Goal: Task Accomplishment & Management: Manage account settings

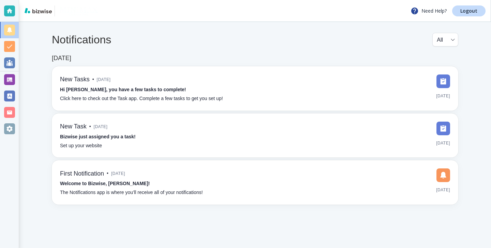
click at [19, 80] on div "Notifications All all ​ [DATE] New Tasks • [DATE] Hi [PERSON_NAME], you have a …" at bounding box center [255, 118] width 472 height 193
click at [14, 80] on div at bounding box center [9, 79] width 11 height 11
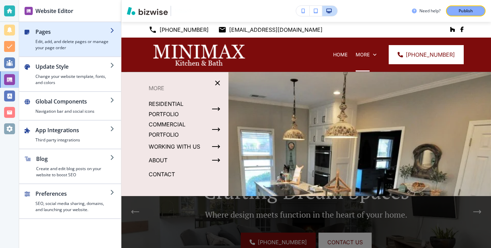
click at [114, 44] on div "button" at bounding box center [115, 39] width 11 height 23
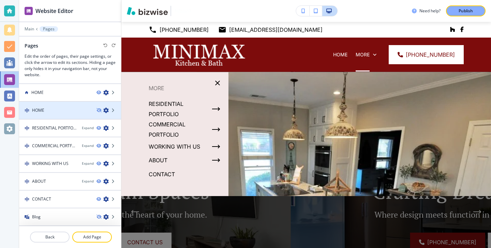
scroll to position [8, 0]
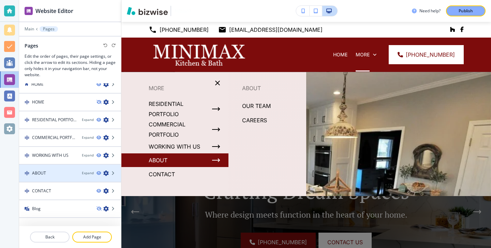
click at [86, 177] on div at bounding box center [70, 178] width 102 height 5
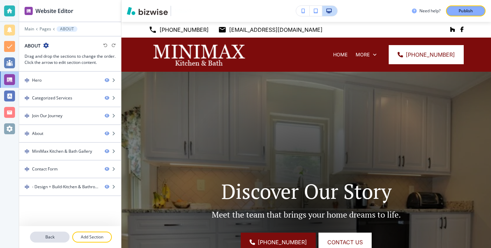
click at [55, 239] on p "Back" at bounding box center [50, 237] width 38 height 6
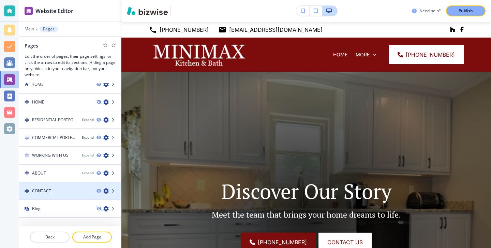
scroll to position [0, 0]
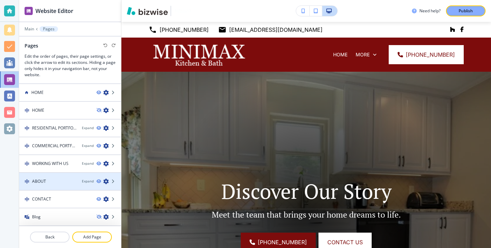
click at [67, 178] on div "ABOUT" at bounding box center [47, 181] width 57 height 6
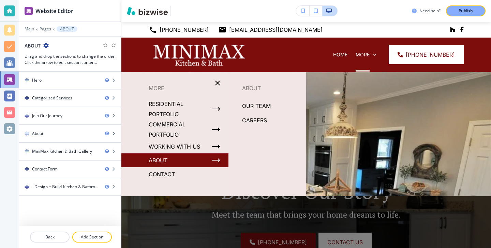
click at [208, 162] on div "ABOUT" at bounding box center [174, 160] width 107 height 14
click at [221, 158] on button "button" at bounding box center [216, 160] width 14 height 14
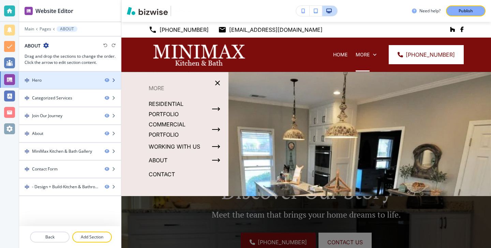
click at [68, 79] on div "Hero" at bounding box center [59, 80] width 80 height 6
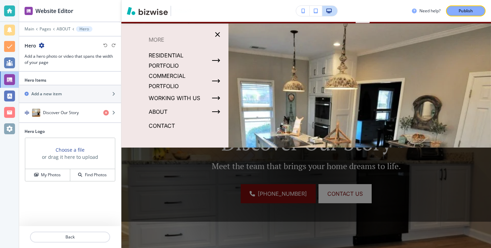
scroll to position [50, 0]
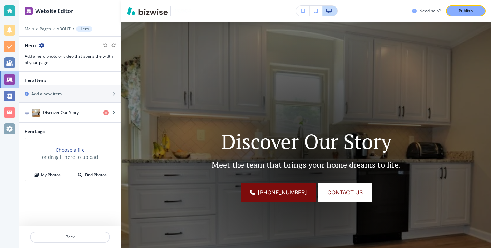
click at [339, 155] on div "Discover Our Story Meet the team that brings your home dreams to life. [PHONE_N…" at bounding box center [306, 161] width 240 height 79
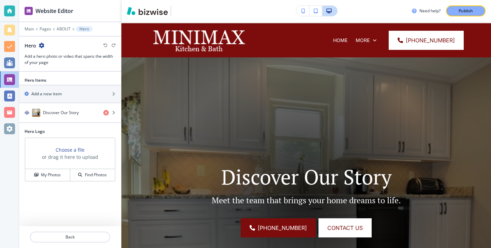
scroll to position [0, 0]
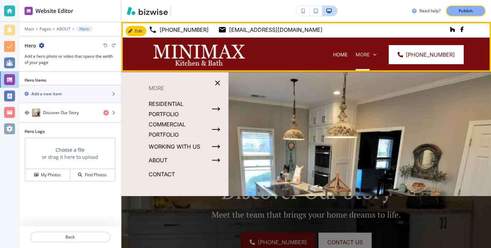
click at [369, 57] on p "More" at bounding box center [363, 54] width 14 height 7
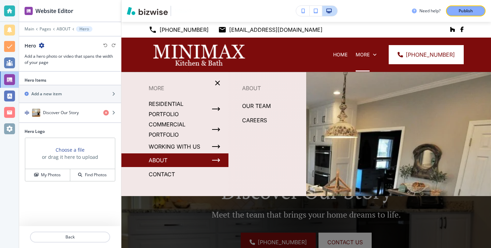
click at [189, 157] on div "ABOUT" at bounding box center [174, 160] width 107 height 14
click at [257, 107] on p "OUR TEAM" at bounding box center [256, 106] width 29 height 10
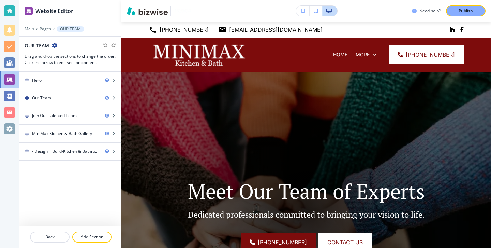
click at [53, 46] on icon "button" at bounding box center [54, 45] width 5 height 5
click at [59, 55] on p "Edit Page Settings" at bounding box center [73, 57] width 35 height 6
click at [80, 60] on h3 "Drag and drop the sections to change the order. Click the arrow to edit section…" at bounding box center [70, 59] width 91 height 12
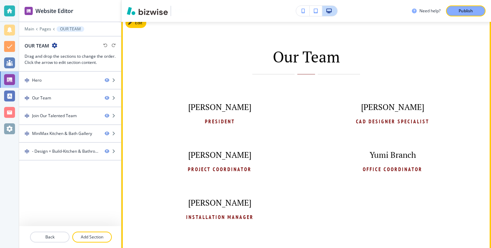
scroll to position [345, 0]
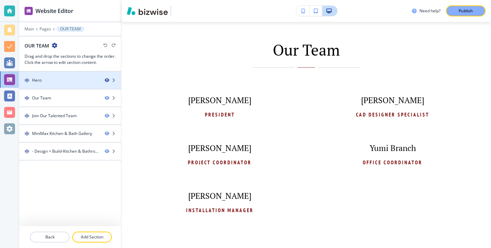
click at [107, 82] on icon "button" at bounding box center [107, 80] width 4 height 4
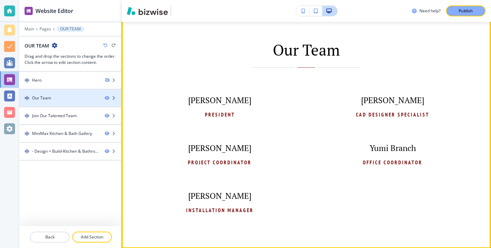
click at [106, 100] on div "Our Team" at bounding box center [70, 98] width 102 height 6
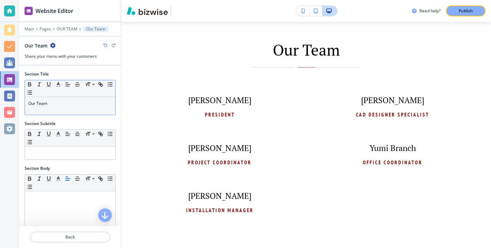
scroll to position [50, 0]
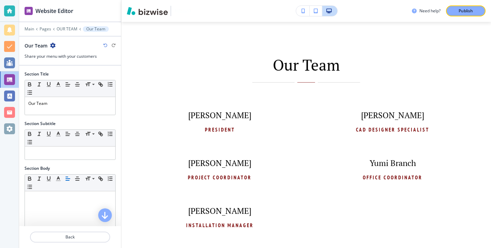
click at [57, 243] on div at bounding box center [70, 244] width 102 height 5
click at [61, 238] on p "Back" at bounding box center [70, 237] width 79 height 6
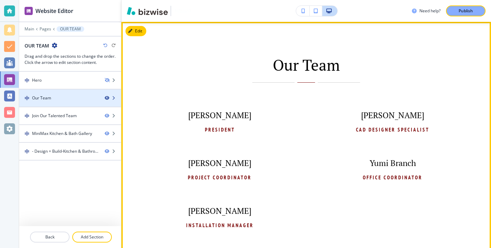
click at [106, 98] on icon "button" at bounding box center [107, 98] width 4 height 4
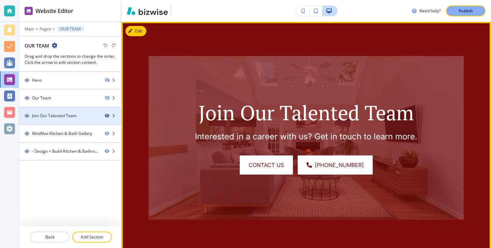
click at [106, 114] on icon "button" at bounding box center [107, 116] width 4 height 4
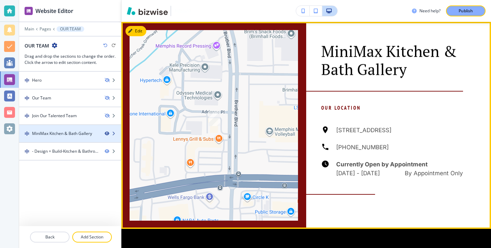
click at [106, 134] on icon "button" at bounding box center [107, 133] width 4 height 4
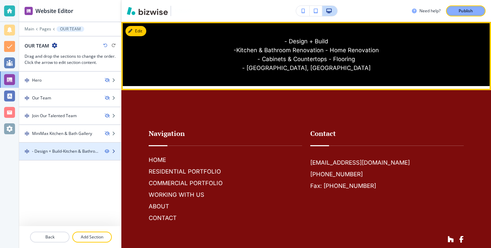
click at [106, 154] on div at bounding box center [70, 156] width 102 height 5
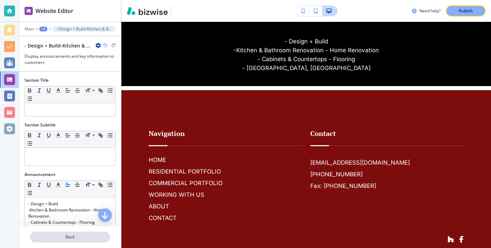
click at [69, 236] on p "Back" at bounding box center [70, 237] width 79 height 6
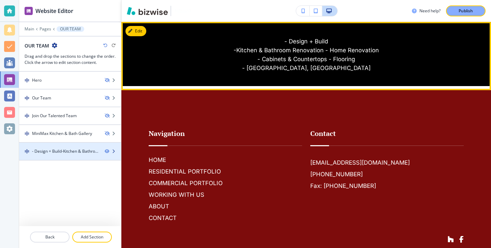
click at [106, 155] on div at bounding box center [70, 156] width 102 height 5
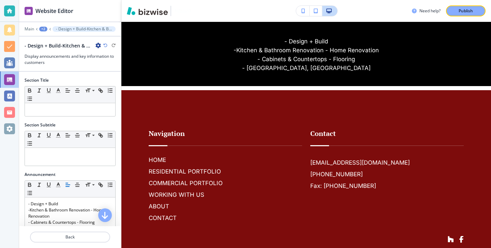
click at [73, 244] on div at bounding box center [70, 244] width 102 height 5
click at [73, 241] on button "Back" at bounding box center [70, 236] width 80 height 11
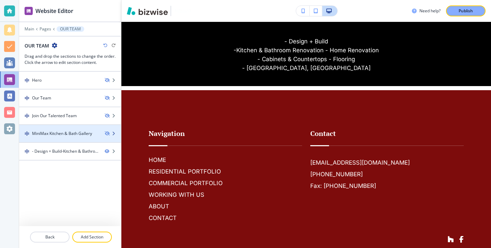
click at [107, 130] on div at bounding box center [70, 127] width 102 height 5
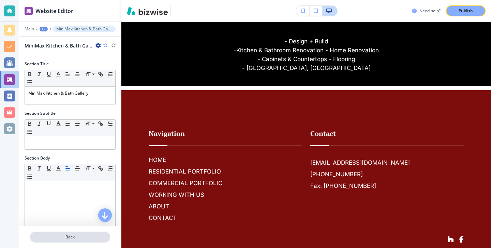
click at [73, 235] on p "Back" at bounding box center [70, 237] width 79 height 6
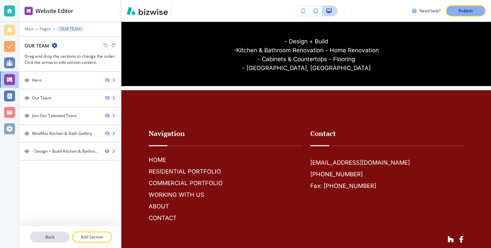
click at [57, 242] on button "Back" at bounding box center [50, 236] width 40 height 11
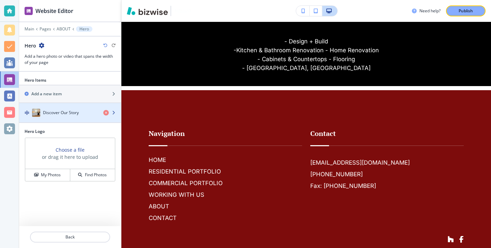
click at [65, 115] on div "Discover Our Story" at bounding box center [58, 112] width 79 height 8
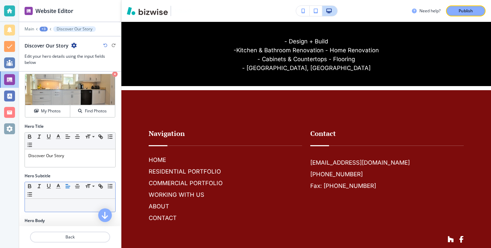
scroll to position [0, 0]
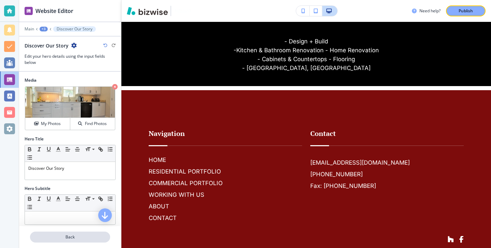
click at [63, 238] on p "Back" at bounding box center [70, 237] width 79 height 6
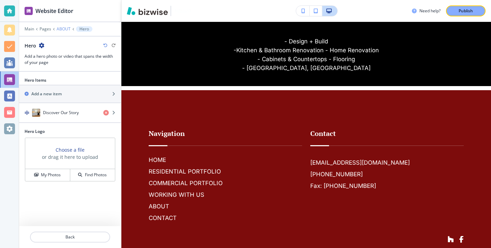
click at [61, 31] on p "ABOUT" at bounding box center [64, 29] width 14 height 5
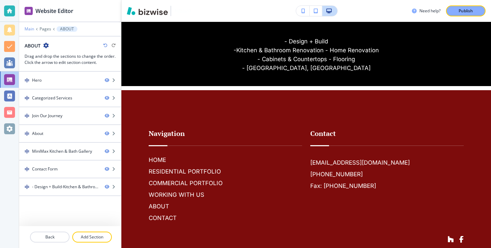
click at [31, 29] on p "Main" at bounding box center [30, 29] width 10 height 5
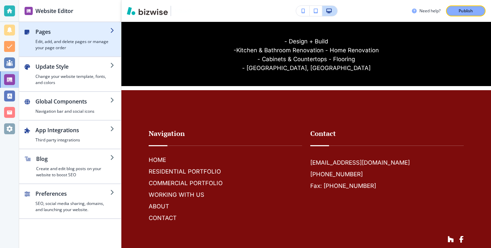
click at [48, 41] on h4 "Edit, add, and delete pages or manage your page order" at bounding box center [72, 45] width 75 height 12
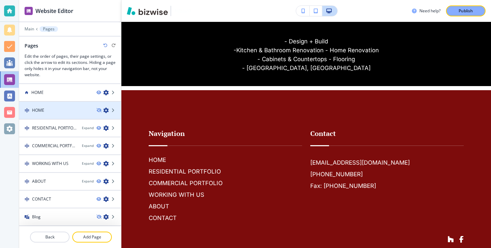
scroll to position [8, 0]
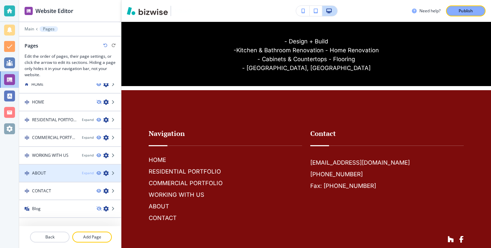
click at [82, 171] on div "Expand" at bounding box center [88, 172] width 12 height 5
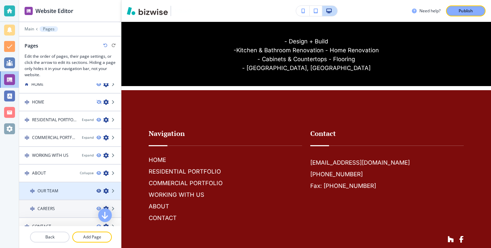
click at [98, 191] on icon "button" at bounding box center [99, 191] width 4 height 4
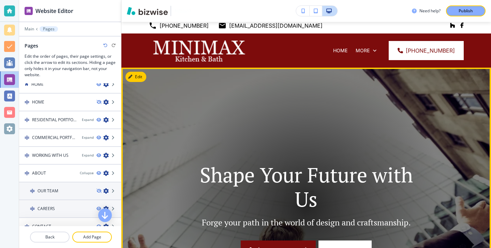
scroll to position [0, 0]
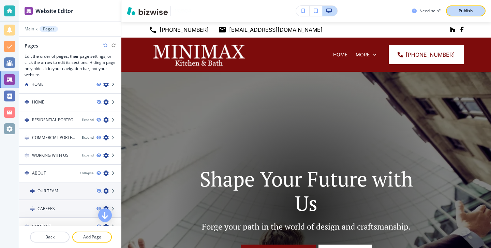
click at [453, 13] on button "Publish" at bounding box center [466, 10] width 40 height 11
